Goal: Task Accomplishment & Management: Manage account settings

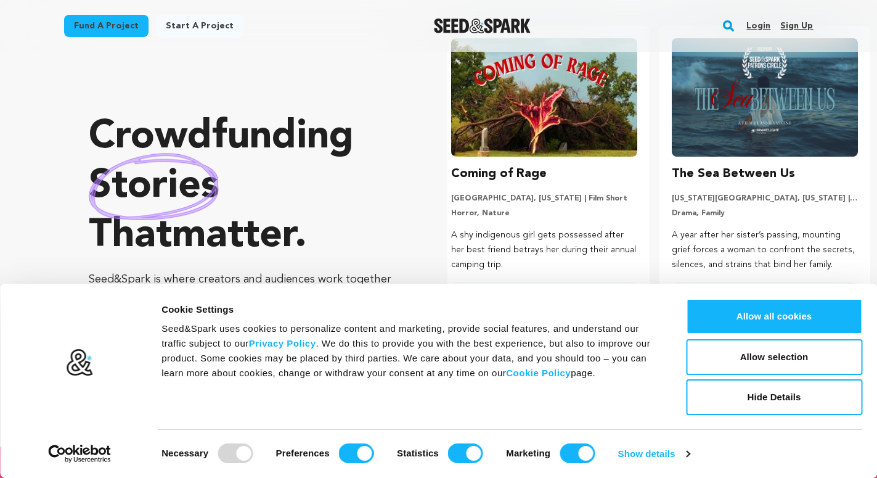
scroll to position [0, 230]
drag, startPoint x: 797, startPoint y: 23, endPoint x: 779, endPoint y: 43, distance: 27.5
click at [798, 23] on link "Sign up" at bounding box center [796, 26] width 33 height 20
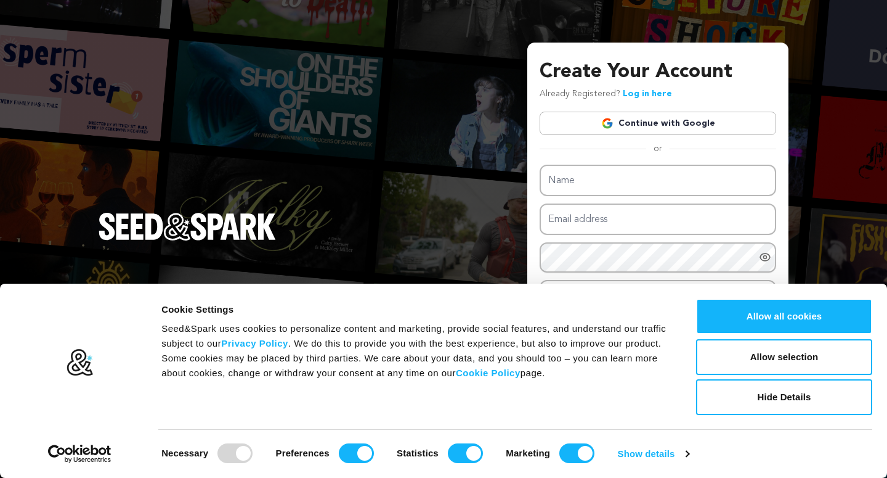
click at [405, 195] on div "Create Your Account Already Registered? Log in here Continue with Google or eyJ…" at bounding box center [443, 239] width 887 height 478
click at [767, 393] on button "Hide Details" at bounding box center [784, 397] width 176 height 36
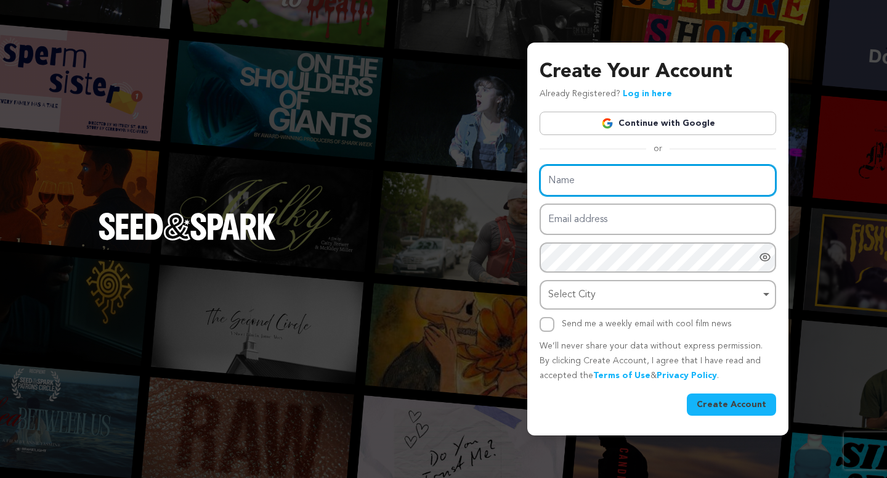
click at [646, 189] on input "Name" at bounding box center [658, 180] width 237 height 31
paste input "Insured Recovery"
type input "Insured Recovery"
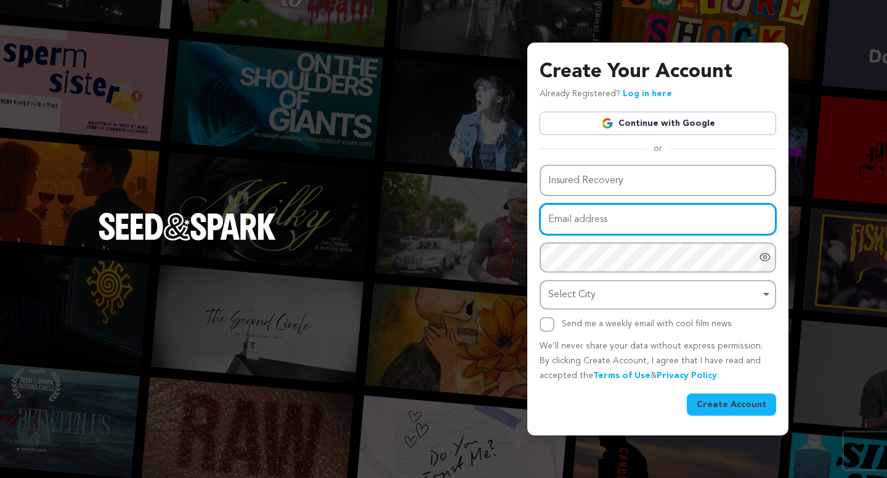
click at [589, 226] on input "Email address" at bounding box center [658, 218] width 237 height 31
paste input "insuredrecovery941@gmail.com"
type input "[EMAIL_ADDRESS][DOMAIN_NAME]"
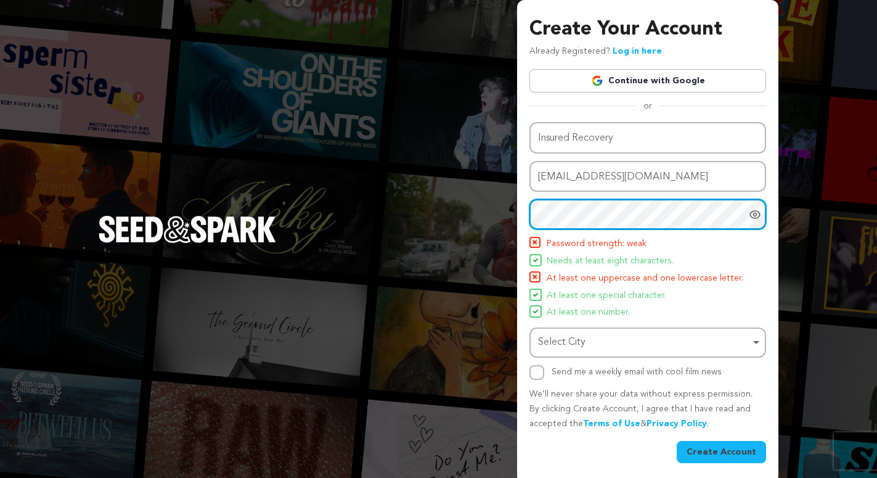
click at [548, 341] on div "Select City Remove item" at bounding box center [644, 342] width 212 height 18
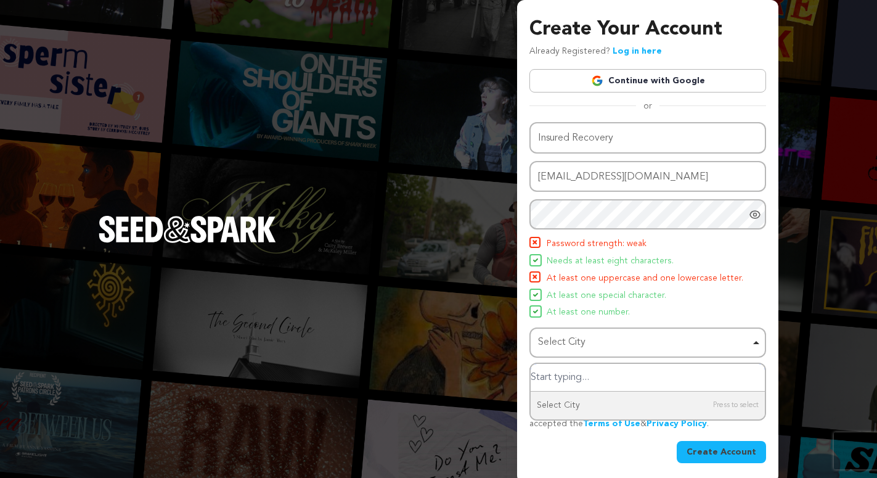
paste input "recovery@123"
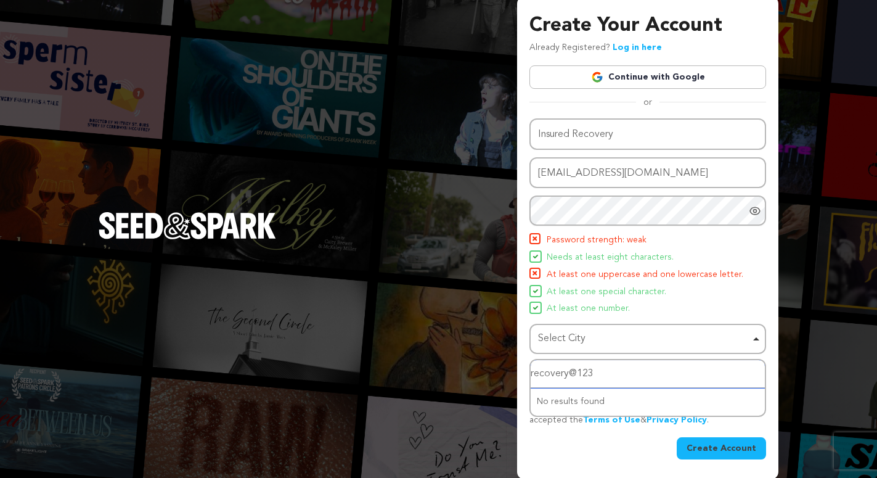
scroll to position [5, 0]
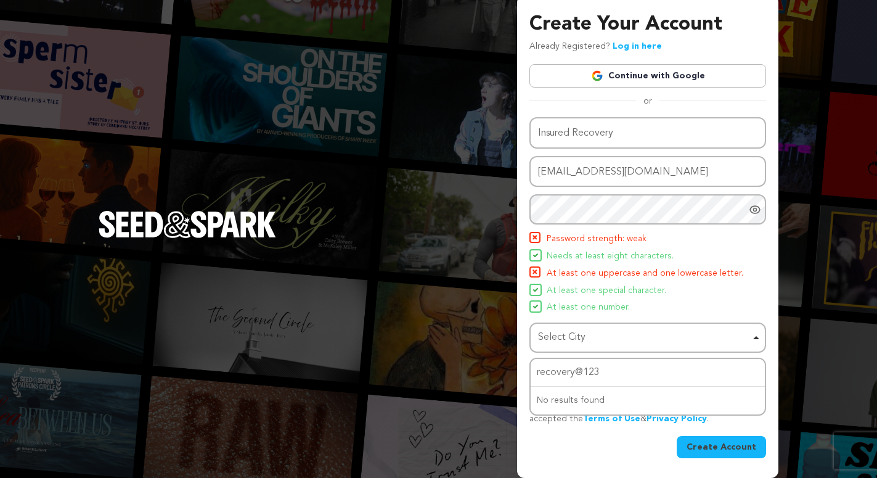
click at [473, 328] on div "Create Your Account Already Registered? Log in here Continue with Google or eyJ…" at bounding box center [438, 236] width 877 height 483
click at [578, 344] on div "Select City Remove item" at bounding box center [644, 337] width 212 height 18
drag, startPoint x: 611, startPoint y: 373, endPoint x: 495, endPoint y: 373, distance: 115.9
click at [531, 373] on input "recovery@123" at bounding box center [648, 373] width 234 height 28
type input "\"
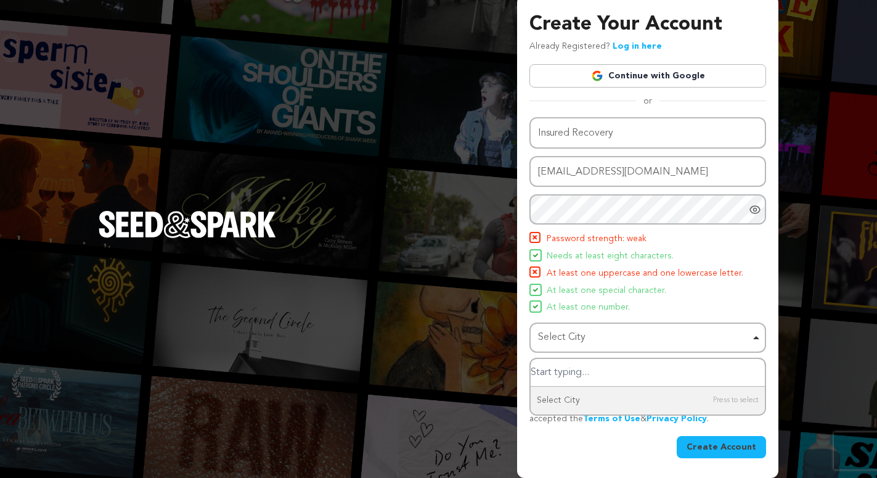
click at [569, 332] on div "Select City Remove item" at bounding box center [644, 337] width 212 height 18
click at [561, 343] on div "Select City Remove item" at bounding box center [644, 337] width 212 height 18
click at [765, 209] on div at bounding box center [757, 209] width 17 height 30
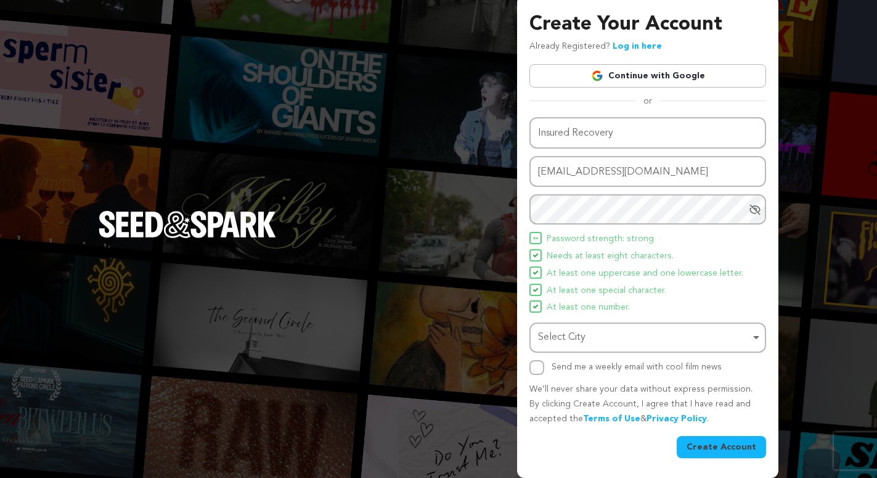
click at [708, 441] on button "Create Account" at bounding box center [721, 447] width 89 height 22
click at [708, 445] on button "Create Account" at bounding box center [721, 447] width 89 height 22
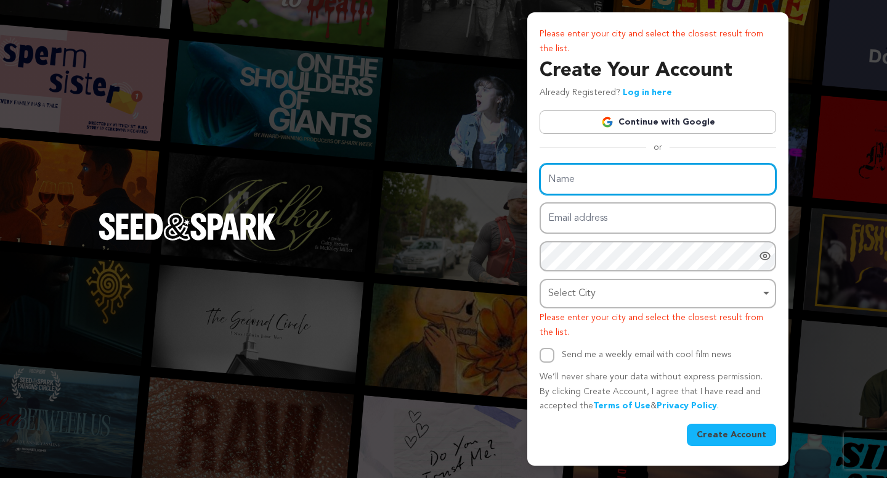
click at [571, 184] on input "Name" at bounding box center [658, 178] width 237 height 31
paste input "Insured Recovery"
type input "Insured Recovery"
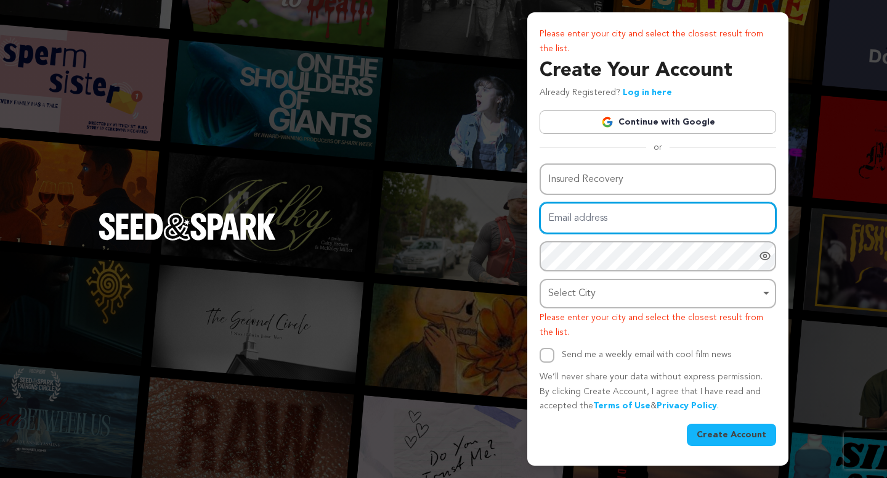
click at [638, 210] on input "Email address" at bounding box center [658, 217] width 237 height 31
paste input "insuredrecovery941@gmail.com"
type input "insuredrecovery941@gmail.com"
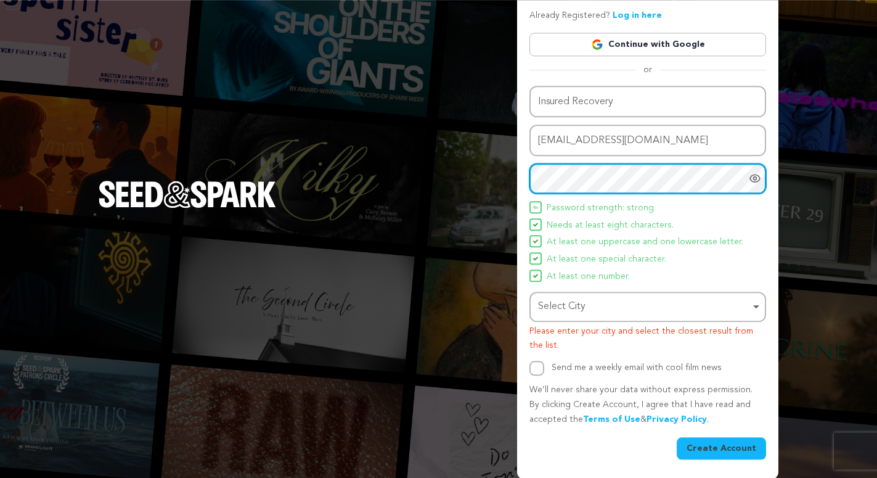
scroll to position [67, 0]
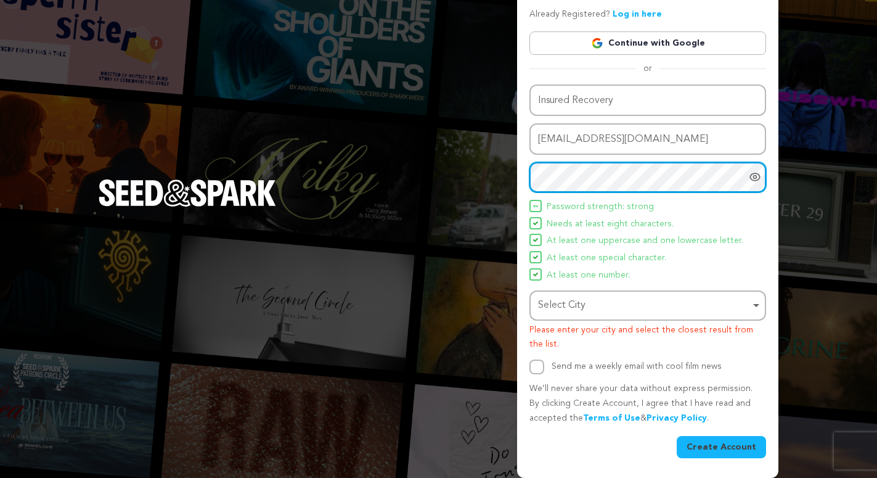
click at [553, 300] on div "Select City Remove item" at bounding box center [644, 305] width 212 height 18
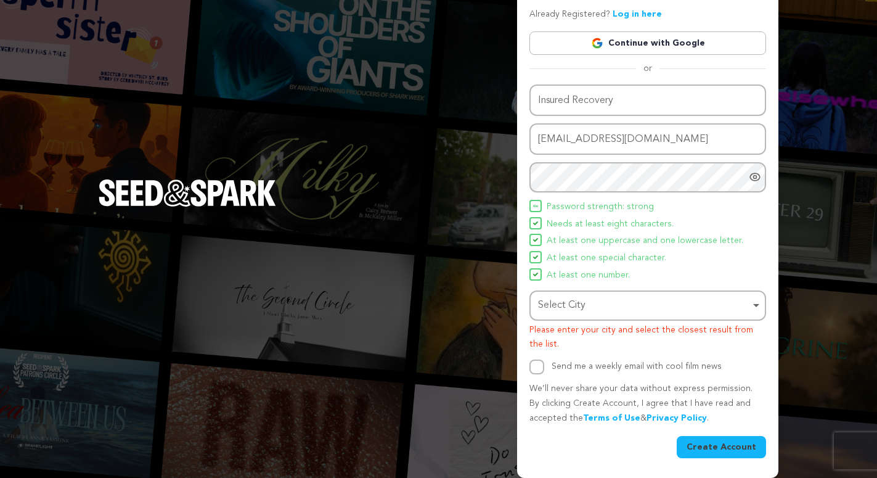
click at [660, 311] on div "Select City Remove item" at bounding box center [644, 305] width 212 height 18
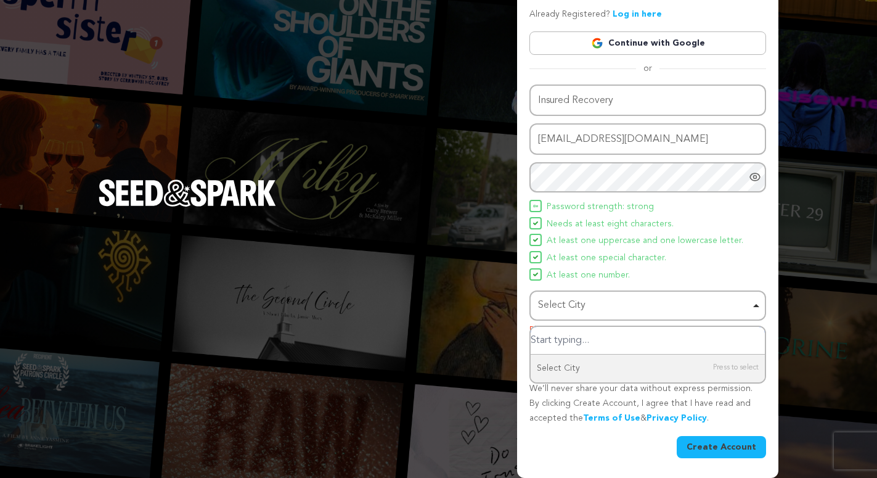
paste input "Goodlettsville"
click at [646, 346] on input "Goodlettsville" at bounding box center [648, 341] width 234 height 28
type input "Goodlettsville"
click at [781, 279] on div "Please enter your city and select the closest result from the list. Create Your…" at bounding box center [438, 205] width 877 height 544
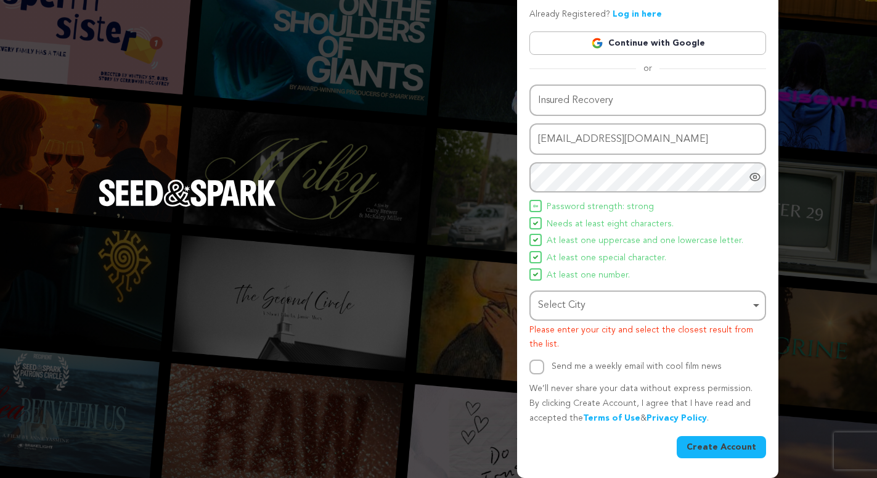
click at [672, 308] on div "Select City Remove item" at bounding box center [644, 305] width 212 height 18
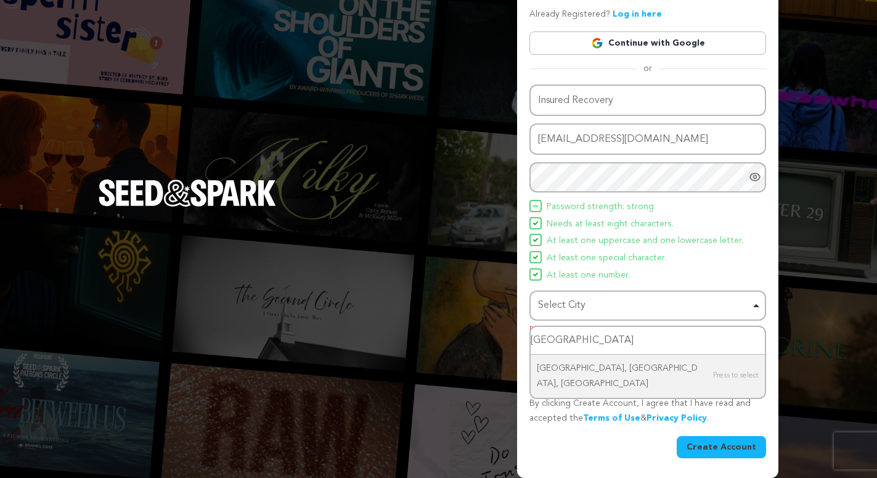
click at [619, 346] on input "Goodlettsville" at bounding box center [648, 341] width 234 height 28
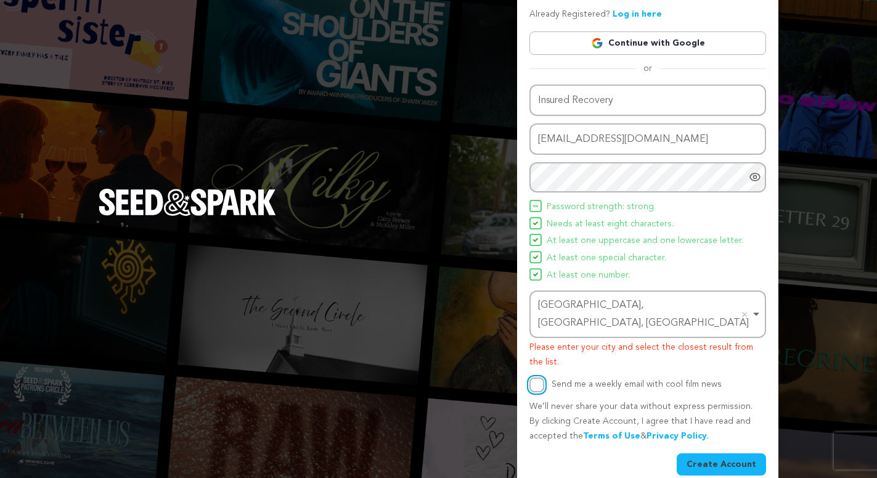
click at [540, 377] on input "Send me a weekly email with cool film news" at bounding box center [536, 384] width 15 height 15
checkbox input "true"
click at [712, 453] on button "Create Account" at bounding box center [721, 464] width 89 height 22
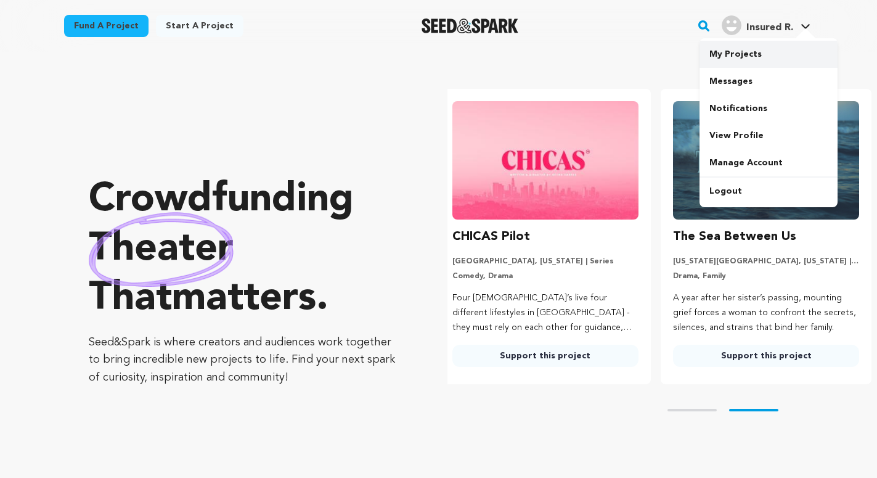
scroll to position [0, 230]
click at [756, 47] on link "My Projects" at bounding box center [768, 54] width 138 height 27
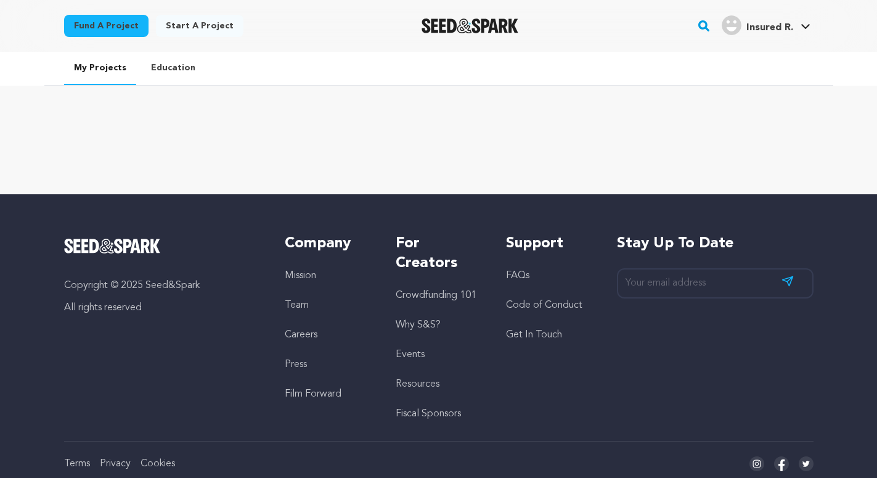
click at [785, 29] on span "Insured R." at bounding box center [769, 28] width 47 height 10
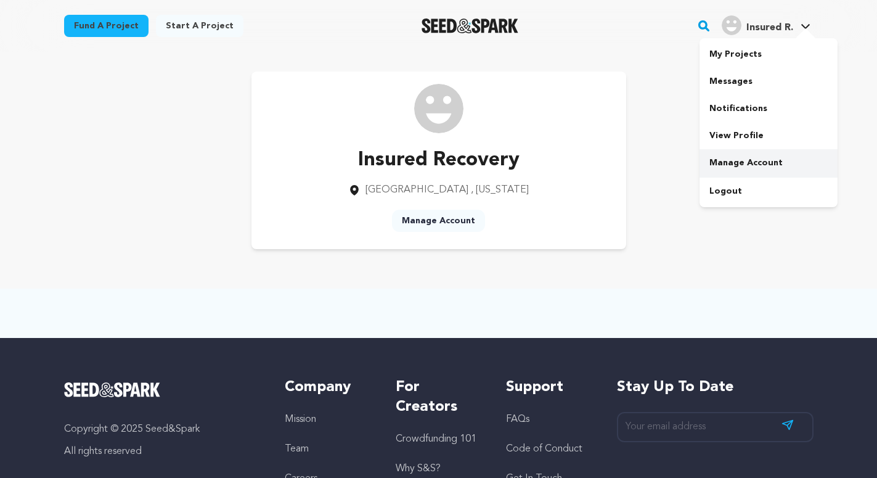
click at [748, 157] on link "Manage Account" at bounding box center [768, 162] width 138 height 27
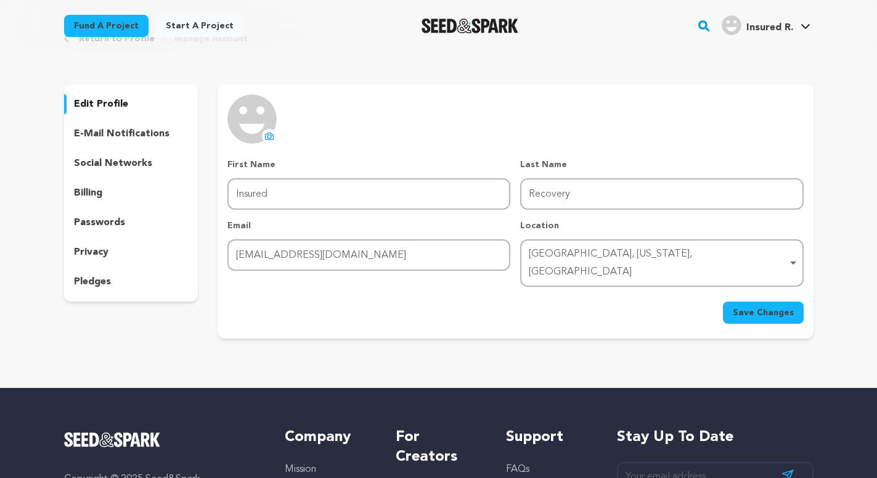
scroll to position [63, 0]
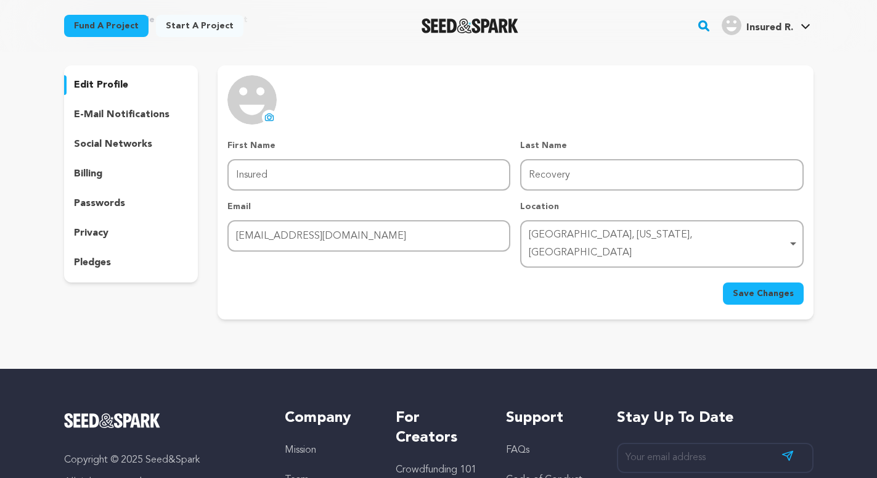
click at [269, 113] on icon at bounding box center [269, 117] width 10 height 10
click at [114, 140] on p "social networks" at bounding box center [113, 144] width 78 height 15
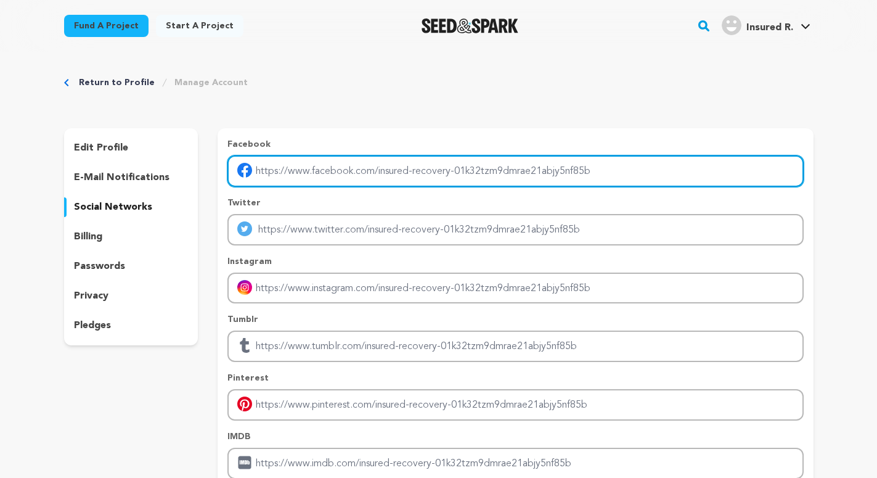
click at [293, 167] on input "Enter facebook profile link" at bounding box center [515, 170] width 576 height 31
paste input "https://www.facebook.com/people/An-Insured-Recovery/61576887694117/#"
type input "https://www.facebook.com/people/An-Insured-Recovery/61576887694117/#"
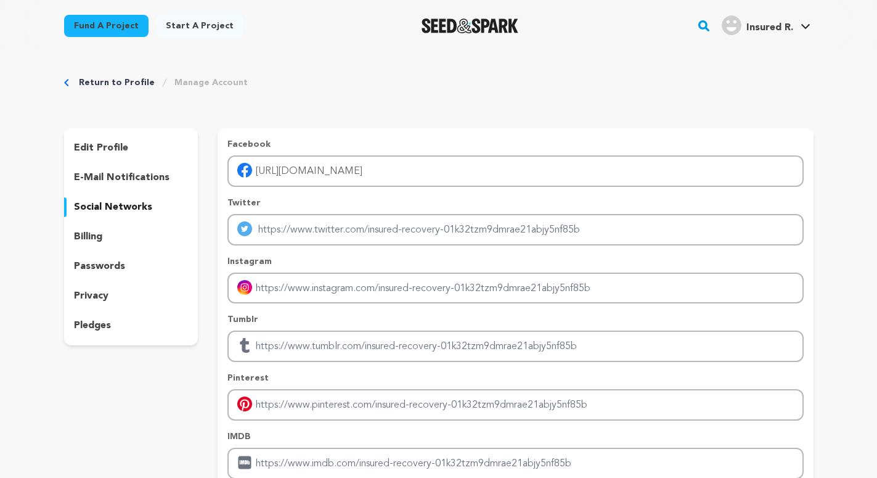
click at [626, 136] on div "Facebook https://www.facebook.com/people/An-Insured-Recovery/61576887694117/# T…" at bounding box center [515, 329] width 595 height 402
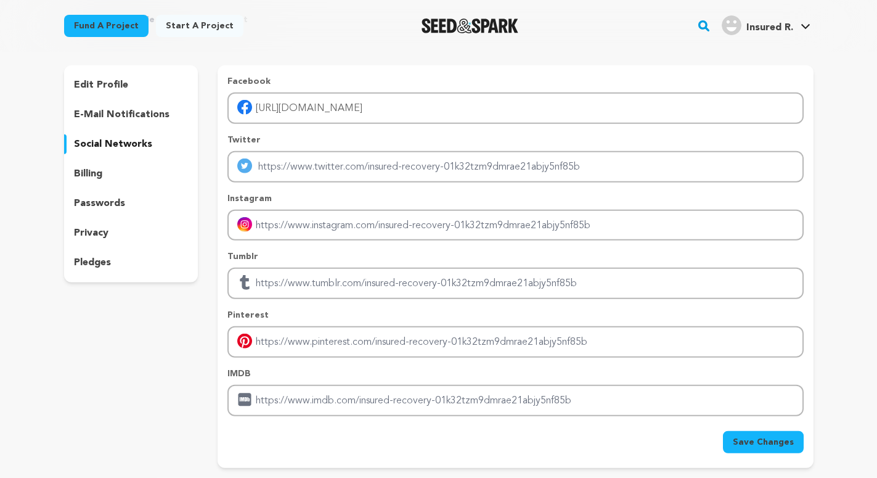
scroll to position [126, 0]
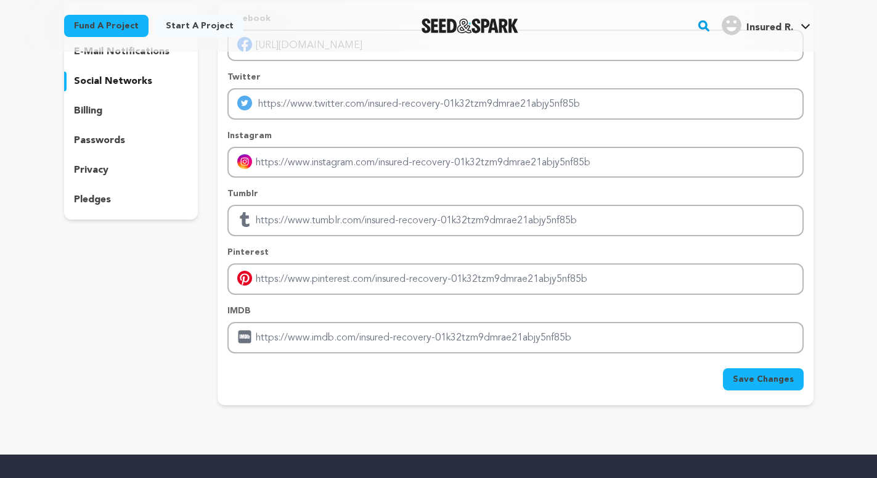
click at [742, 377] on span "Save Changes" at bounding box center [763, 379] width 61 height 12
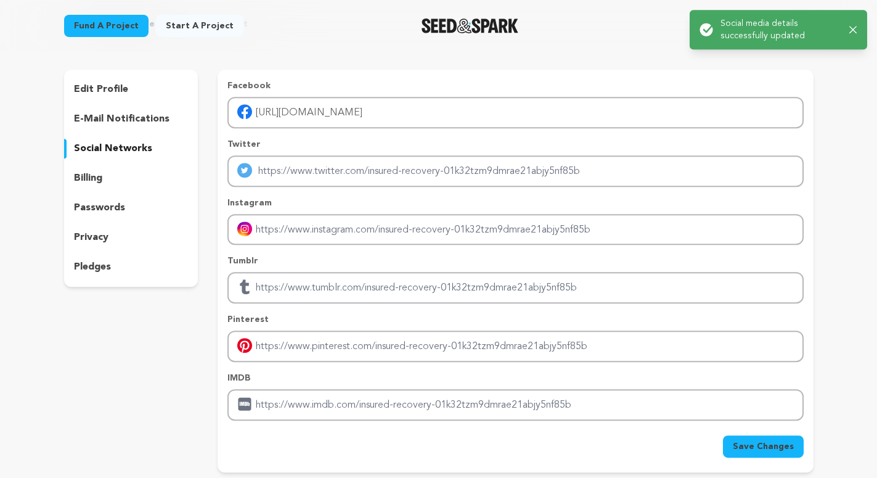
scroll to position [0, 0]
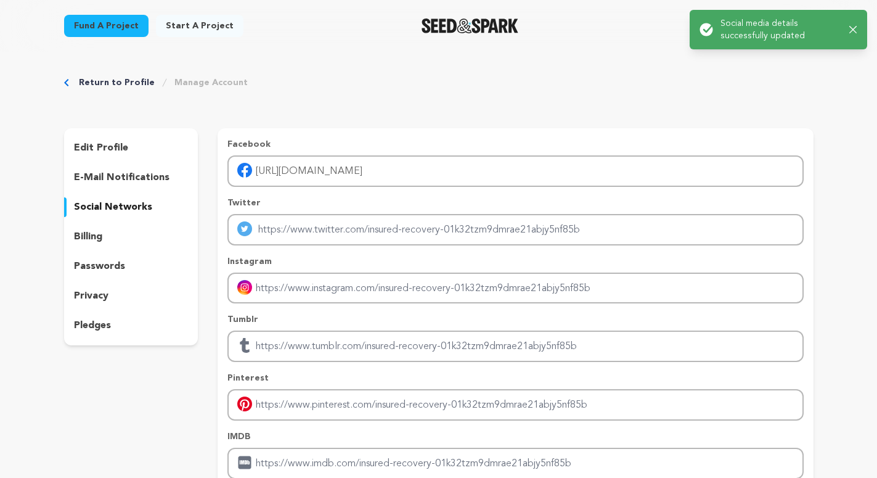
click at [91, 242] on p "billing" at bounding box center [88, 236] width 28 height 15
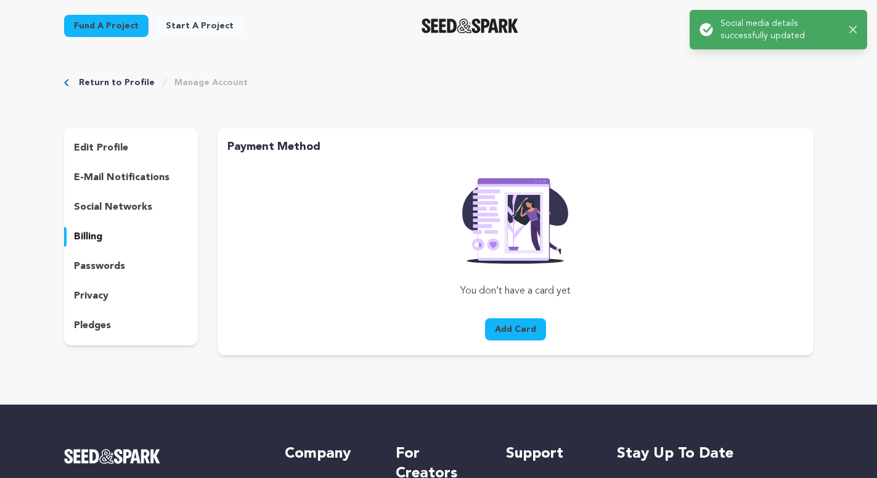
click at [99, 269] on p "passwords" at bounding box center [99, 266] width 51 height 15
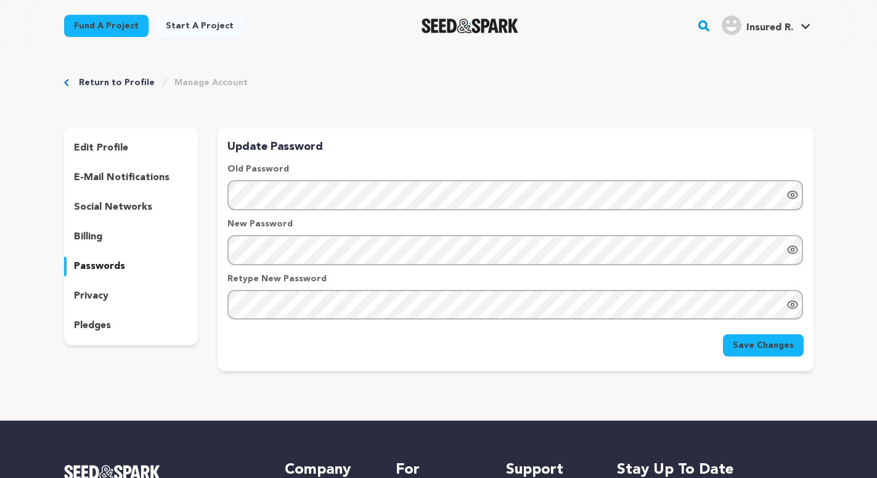
click at [97, 293] on p "privacy" at bounding box center [91, 295] width 35 height 15
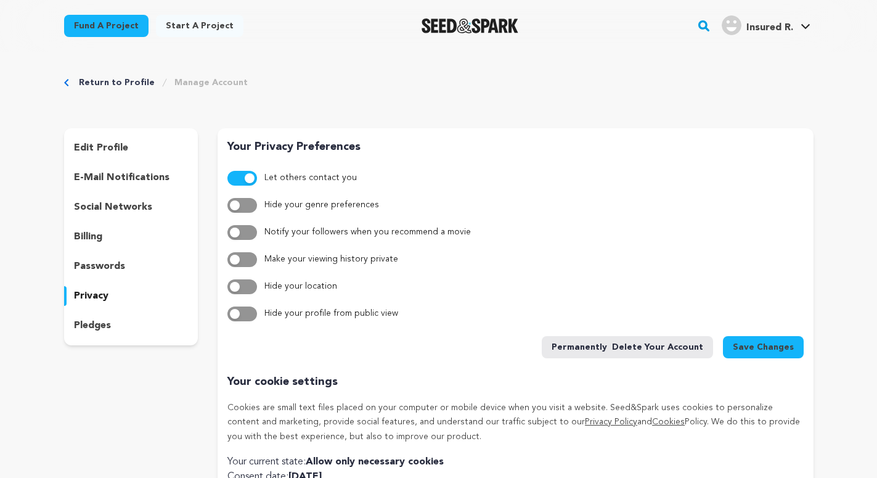
scroll to position [189, 0]
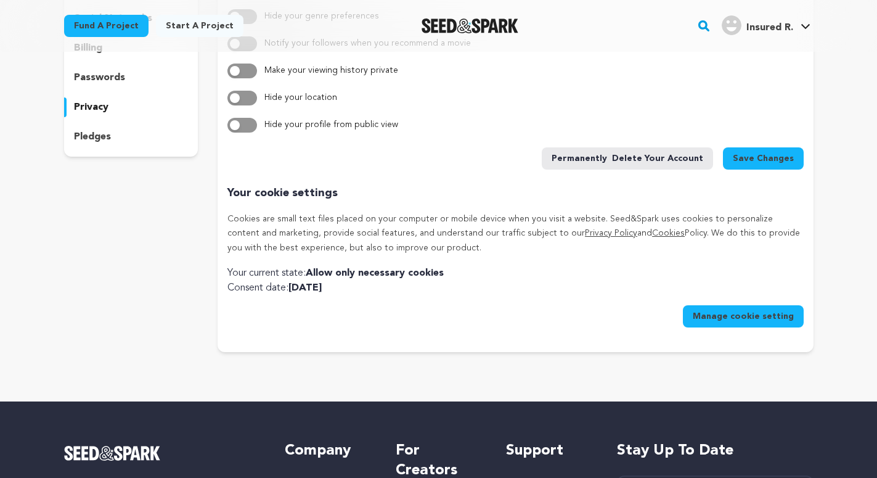
click at [106, 137] on p "pledges" at bounding box center [92, 136] width 37 height 15
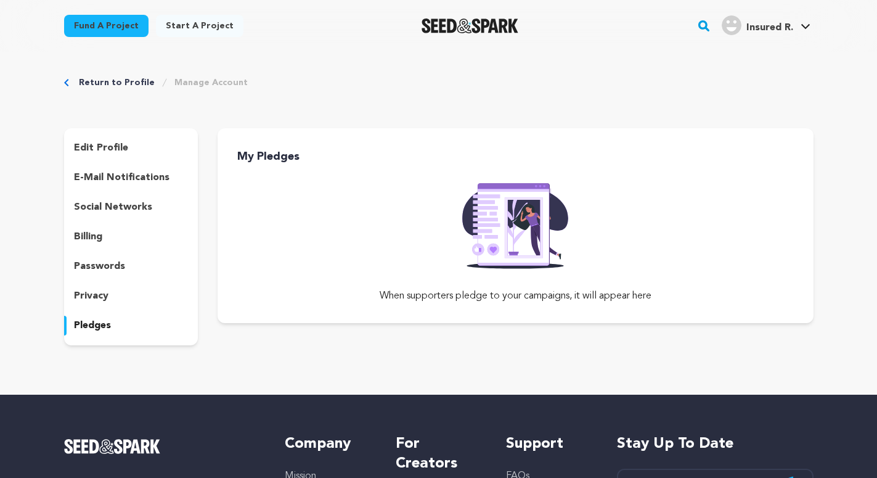
click at [107, 150] on p "edit profile" at bounding box center [101, 148] width 54 height 15
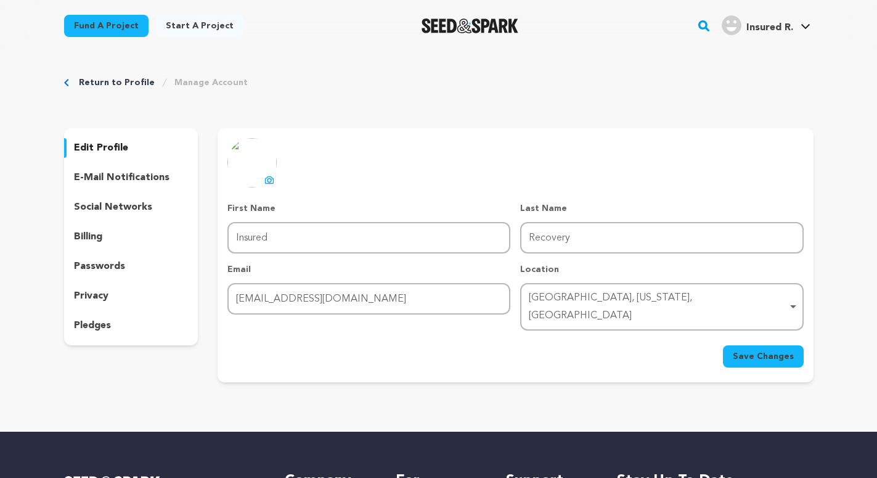
click at [741, 350] on span "Save Changes" at bounding box center [763, 356] width 61 height 12
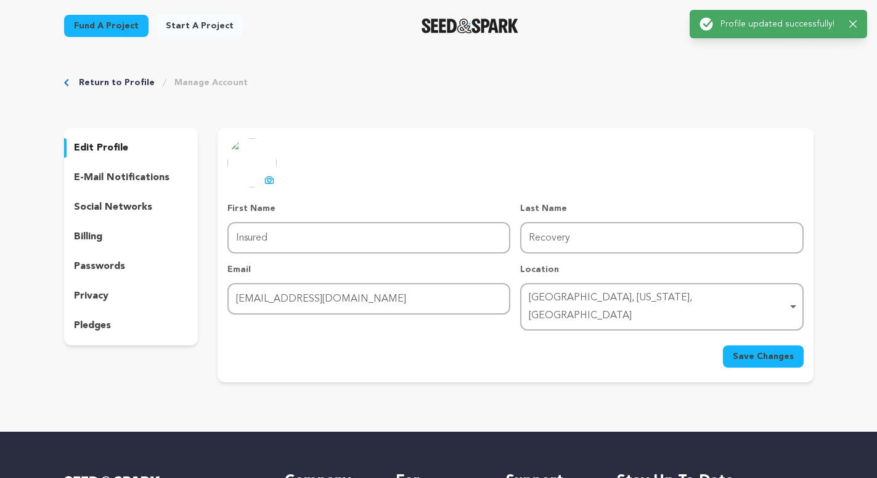
click at [192, 80] on link "Manage Account" at bounding box center [210, 82] width 73 height 12
click at [192, 83] on link "Manage Account" at bounding box center [210, 82] width 73 height 12
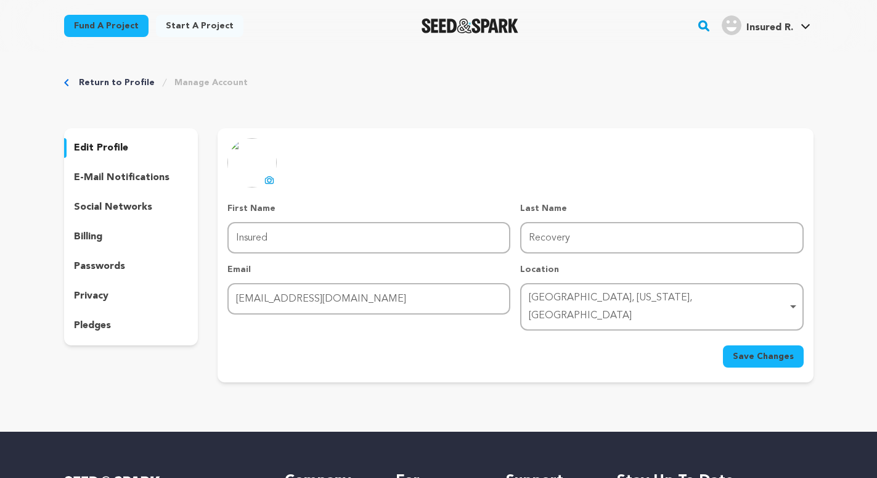
click at [96, 86] on link "Return to Profile" at bounding box center [117, 82] width 76 height 12
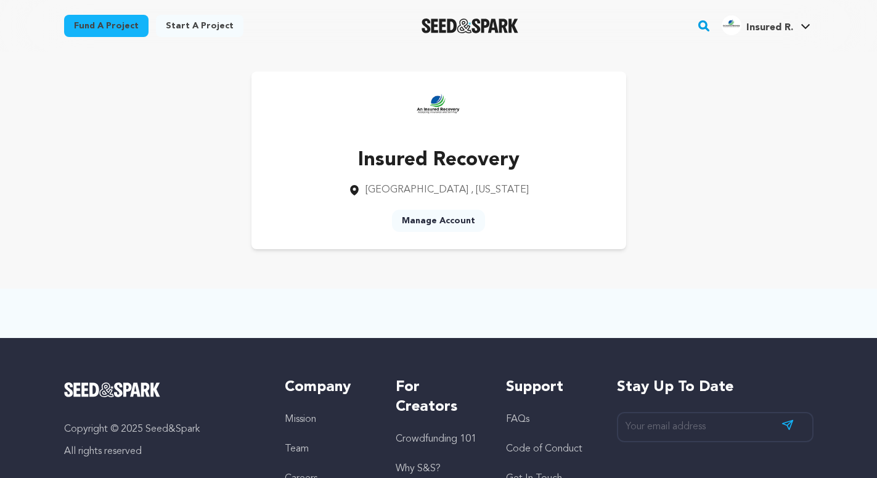
click at [437, 108] on img at bounding box center [438, 108] width 49 height 49
click at [749, 23] on span "Insured R." at bounding box center [769, 28] width 47 height 10
click at [723, 29] on img "Insured R.'s Profile" at bounding box center [732, 25] width 20 height 20
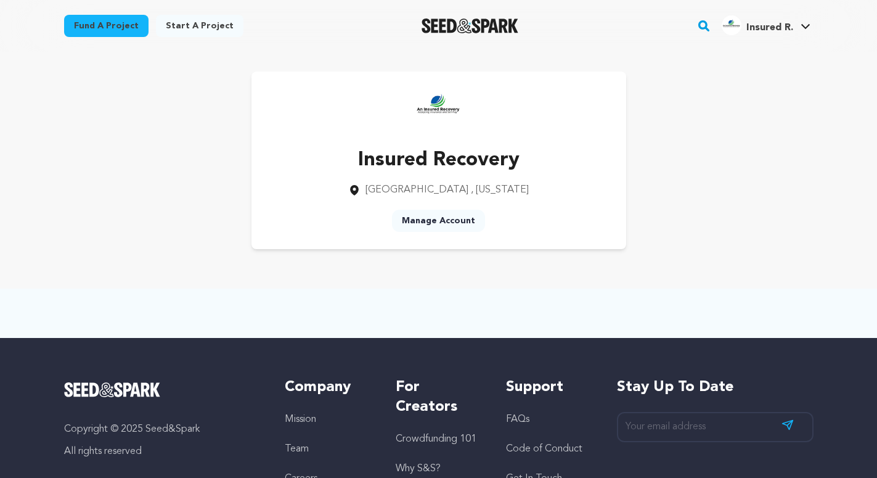
click at [805, 27] on icon at bounding box center [805, 26] width 9 height 5
click at [747, 142] on link "View Profile" at bounding box center [768, 135] width 138 height 27
click at [433, 110] on img at bounding box center [438, 108] width 49 height 49
click at [447, 161] on p "Insured Recovery" at bounding box center [438, 160] width 181 height 30
click at [769, 32] on span "Insured R." at bounding box center [769, 28] width 47 height 10
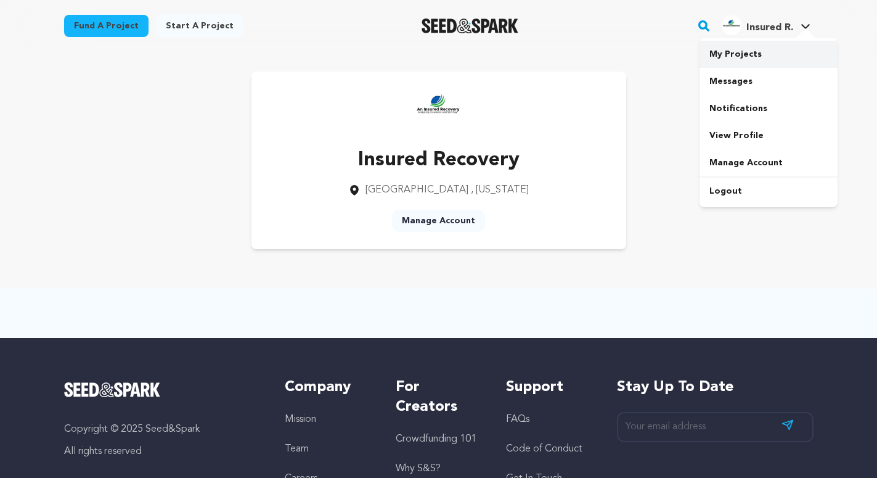
click at [738, 52] on link "My Projects" at bounding box center [768, 54] width 138 height 27
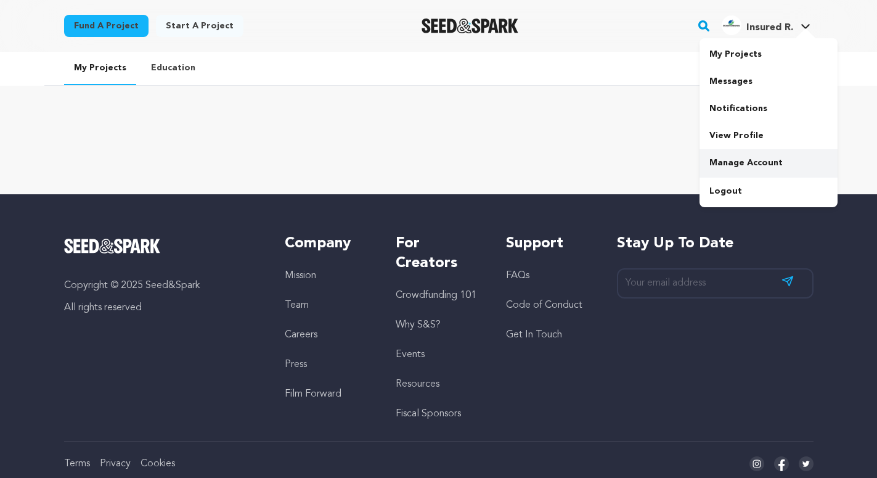
click at [744, 155] on link "Manage Account" at bounding box center [768, 162] width 138 height 27
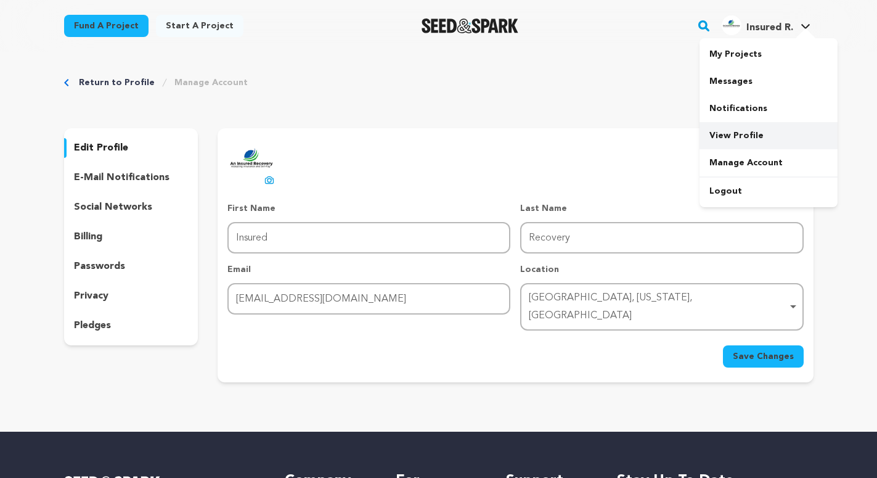
click at [746, 137] on link "View Profile" at bounding box center [768, 135] width 138 height 27
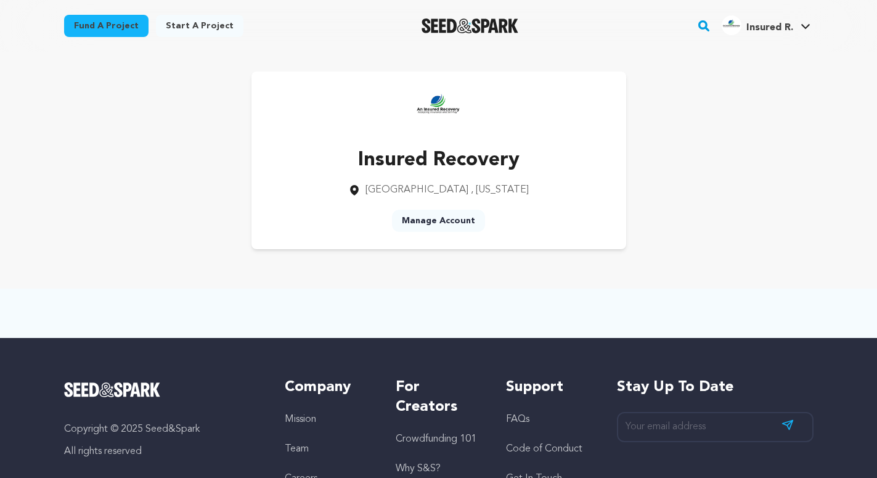
click at [737, 110] on div "Insured Recovery [GEOGRAPHIC_DATA] , [US_STATE] Manage Account" at bounding box center [438, 159] width 749 height 177
